Goal: Complete application form

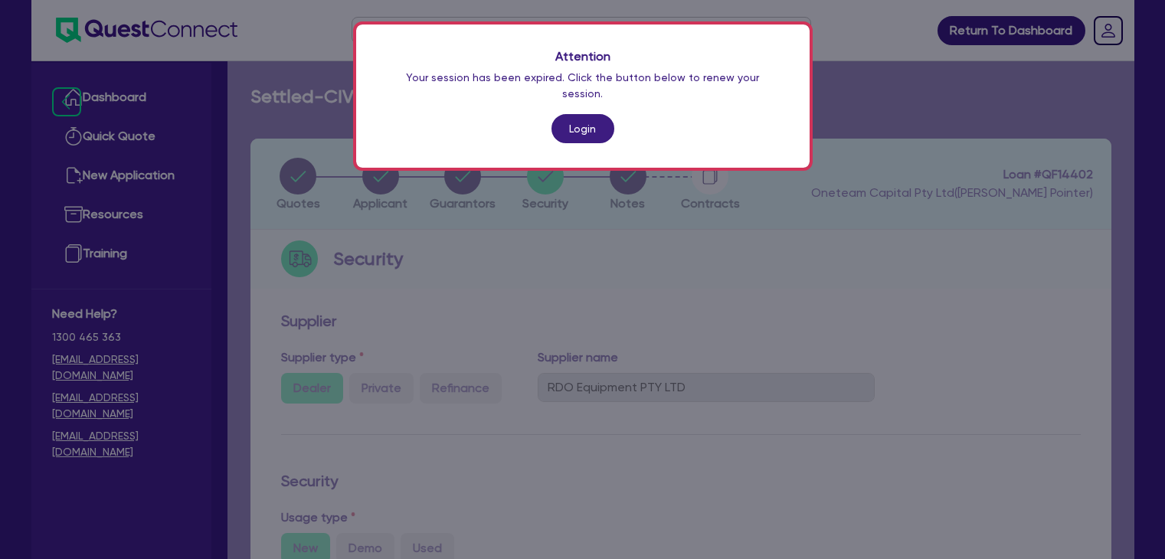
select select "PRIMARY_ASSETS"
select select "CONSTRUCTION_AND_EARTHMOVING_EQUIPMENT"
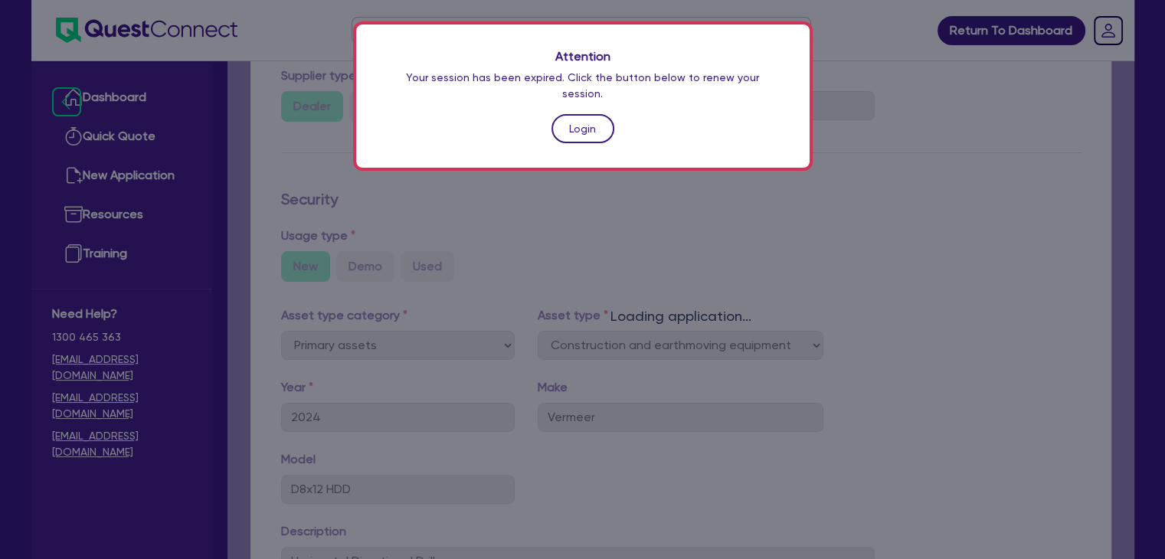
click at [594, 114] on link "Login" at bounding box center [582, 128] width 63 height 29
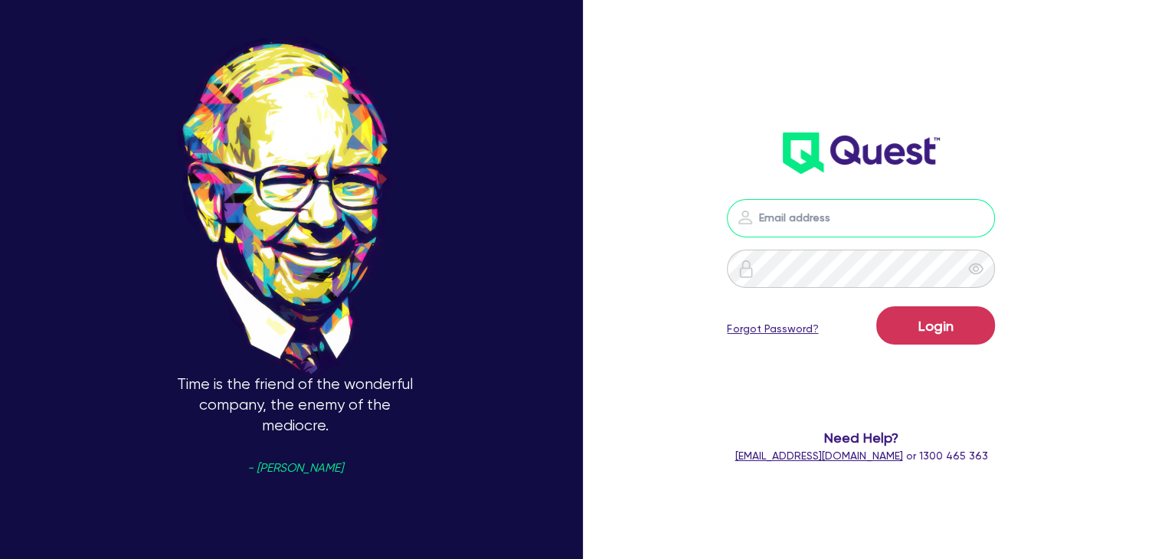
click at [787, 203] on input "email" at bounding box center [861, 218] width 268 height 38
type input "[PERSON_NAME][EMAIL_ADDRESS][DOMAIN_NAME]"
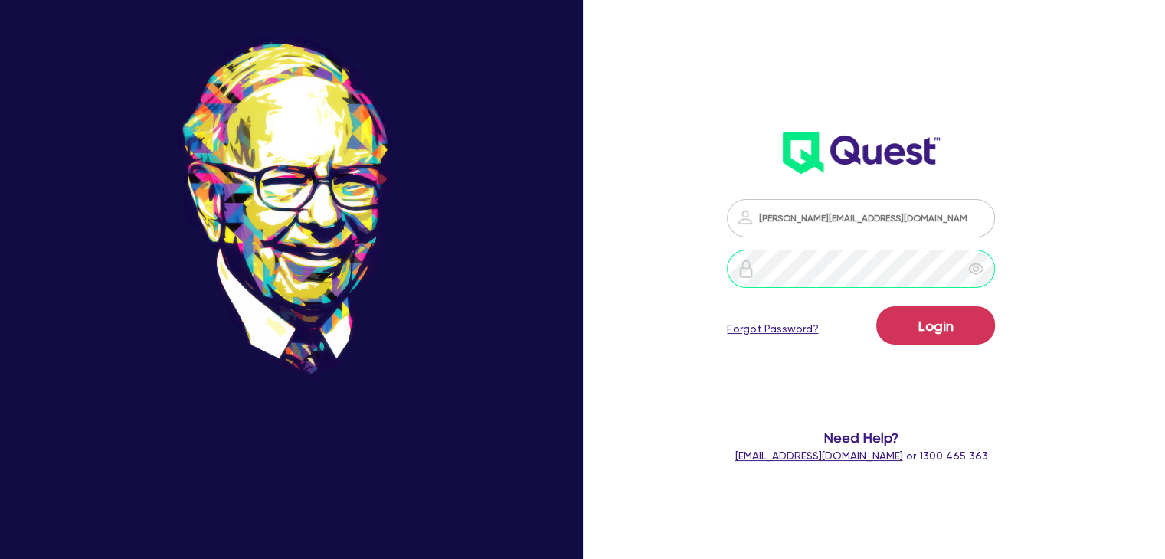
click at [876, 306] on button "Login" at bounding box center [935, 325] width 119 height 38
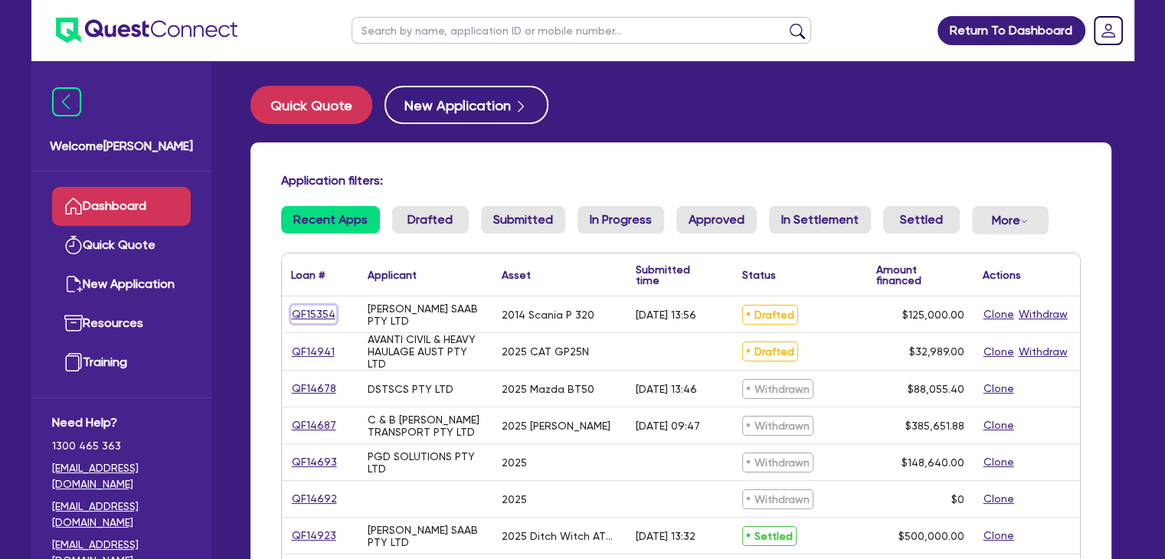
click at [322, 315] on link "QF15354" at bounding box center [313, 315] width 45 height 18
select select "PRIMARY_ASSETS"
select select "HEAVY_TRUCKS"
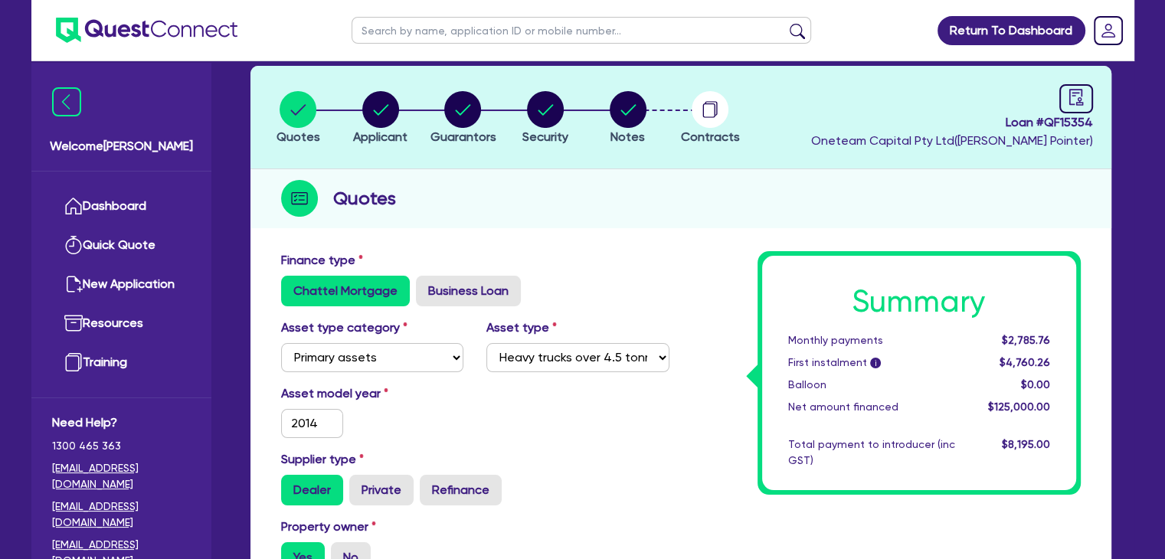
scroll to position [74, 0]
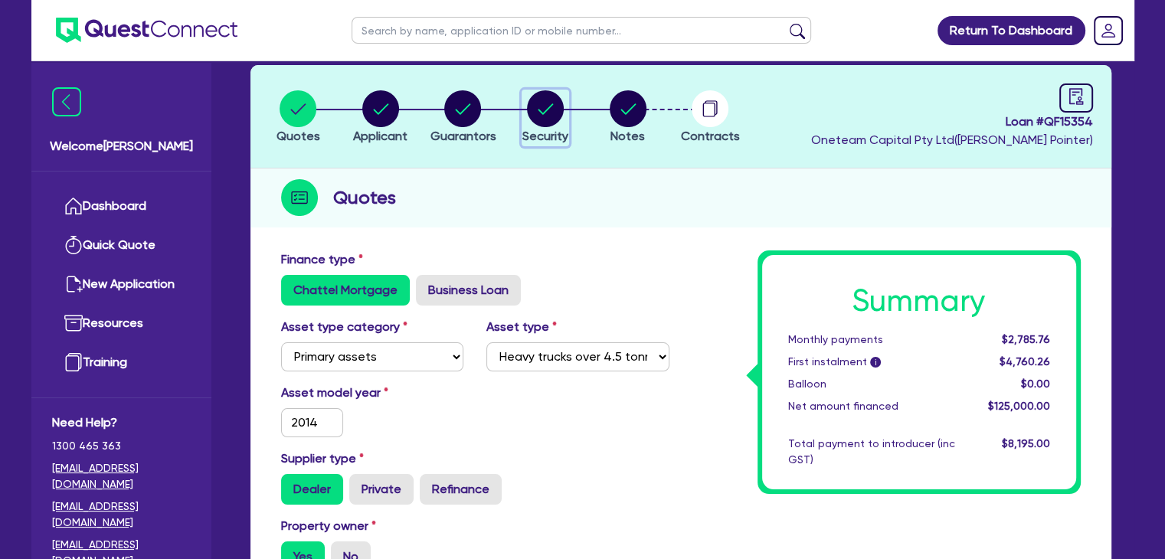
click at [559, 110] on circle "button" at bounding box center [545, 108] width 37 height 37
select select "PRIMARY_ASSETS"
select select "HEAVY_TRUCKS"
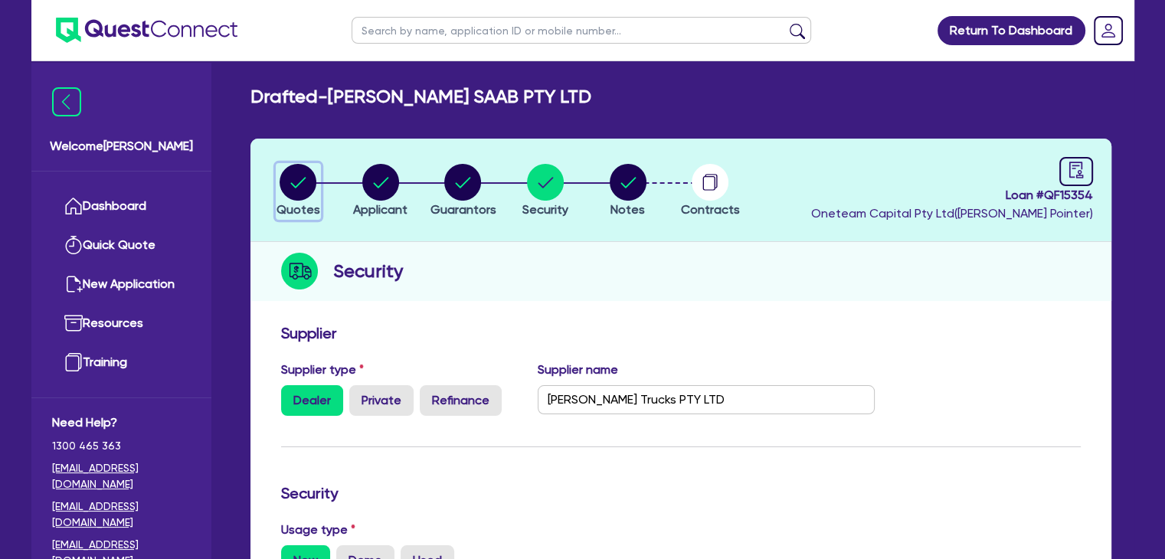
click at [289, 182] on circle "button" at bounding box center [298, 182] width 37 height 37
select select "PRIMARY_ASSETS"
select select "HEAVY_TRUCKS"
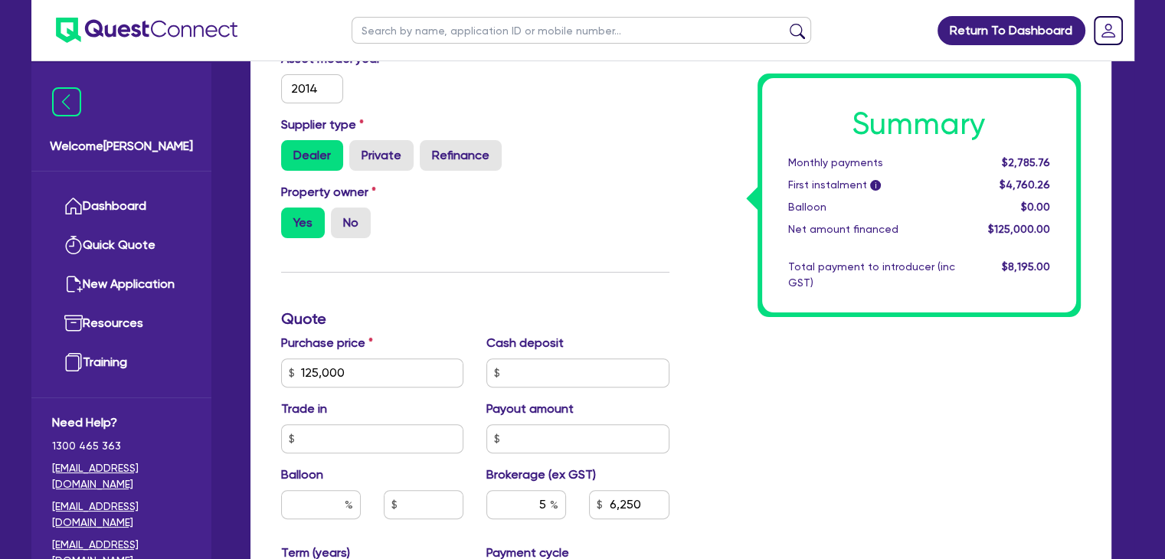
scroll to position [407, 0]
